Goal: Find specific page/section: Find specific page/section

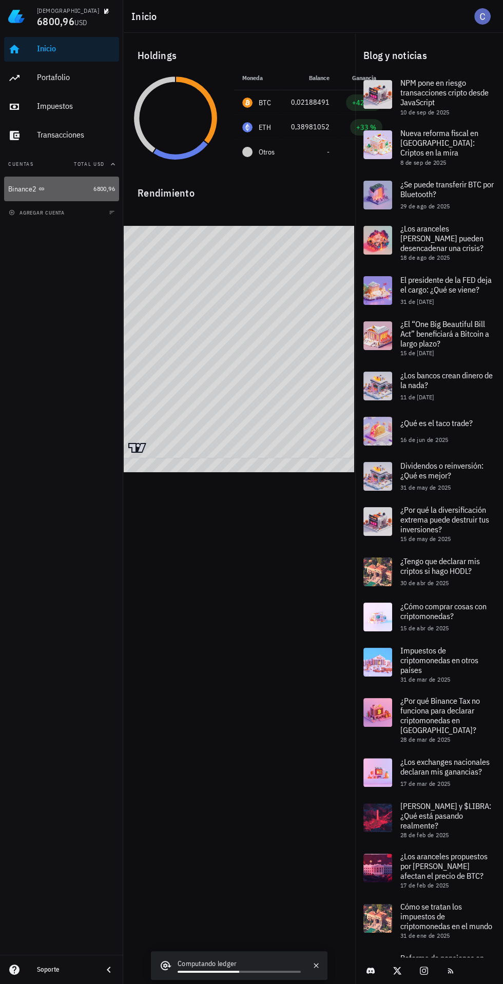
click at [41, 189] on icon at bounding box center [41, 188] width 5 height 3
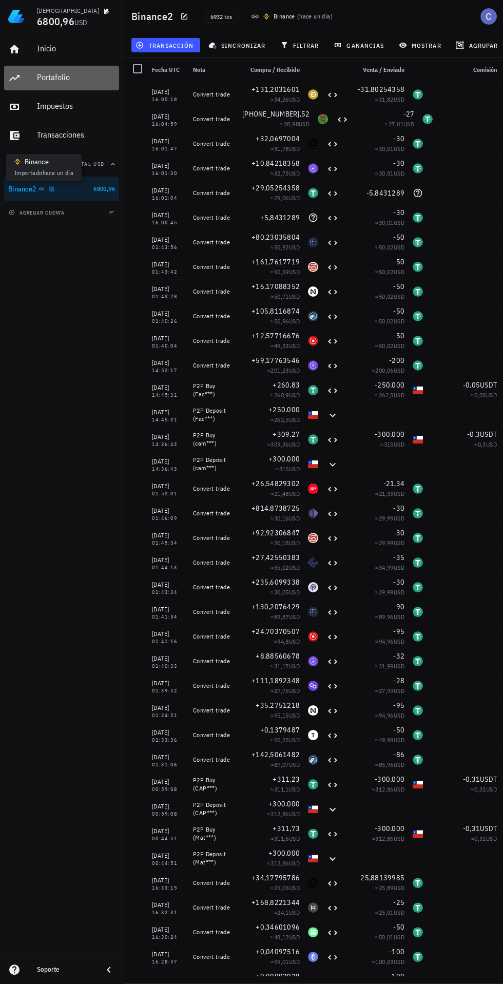
click at [42, 84] on div "Portafolio" at bounding box center [76, 77] width 78 height 23
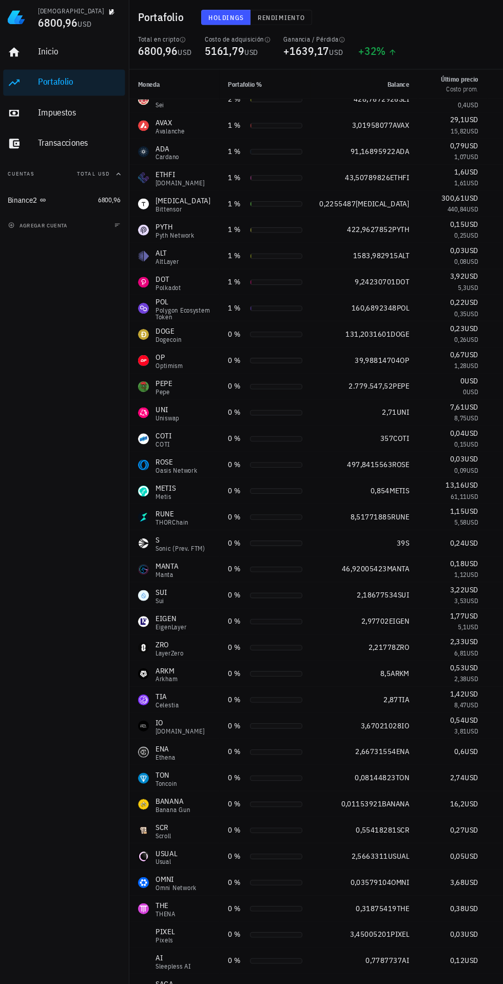
scroll to position [268, 0]
